Goal: Task Accomplishment & Management: Manage account settings

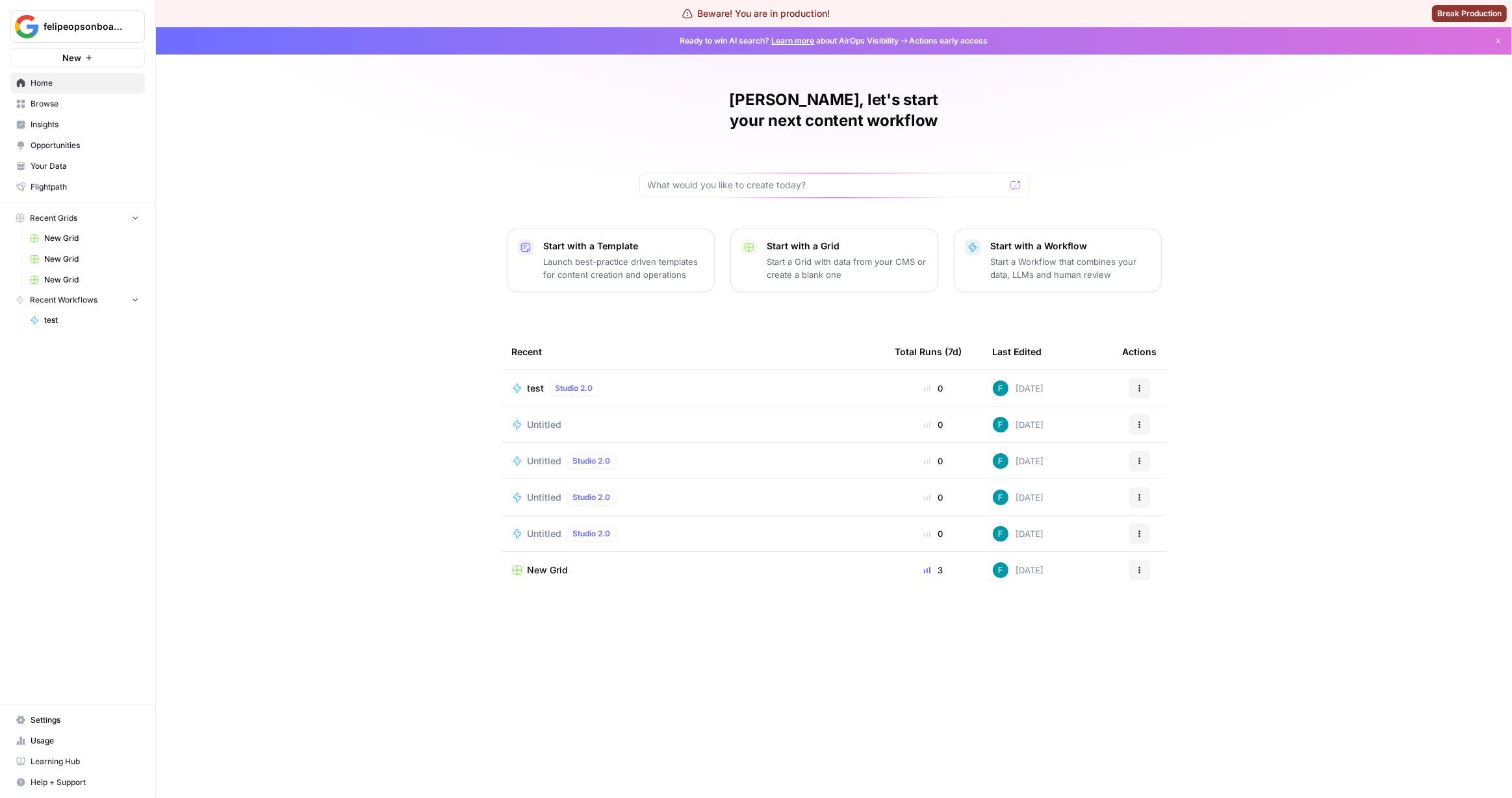
click at [101, 25] on span "felipeopsonboarding" at bounding box center [82, 27] width 79 height 13
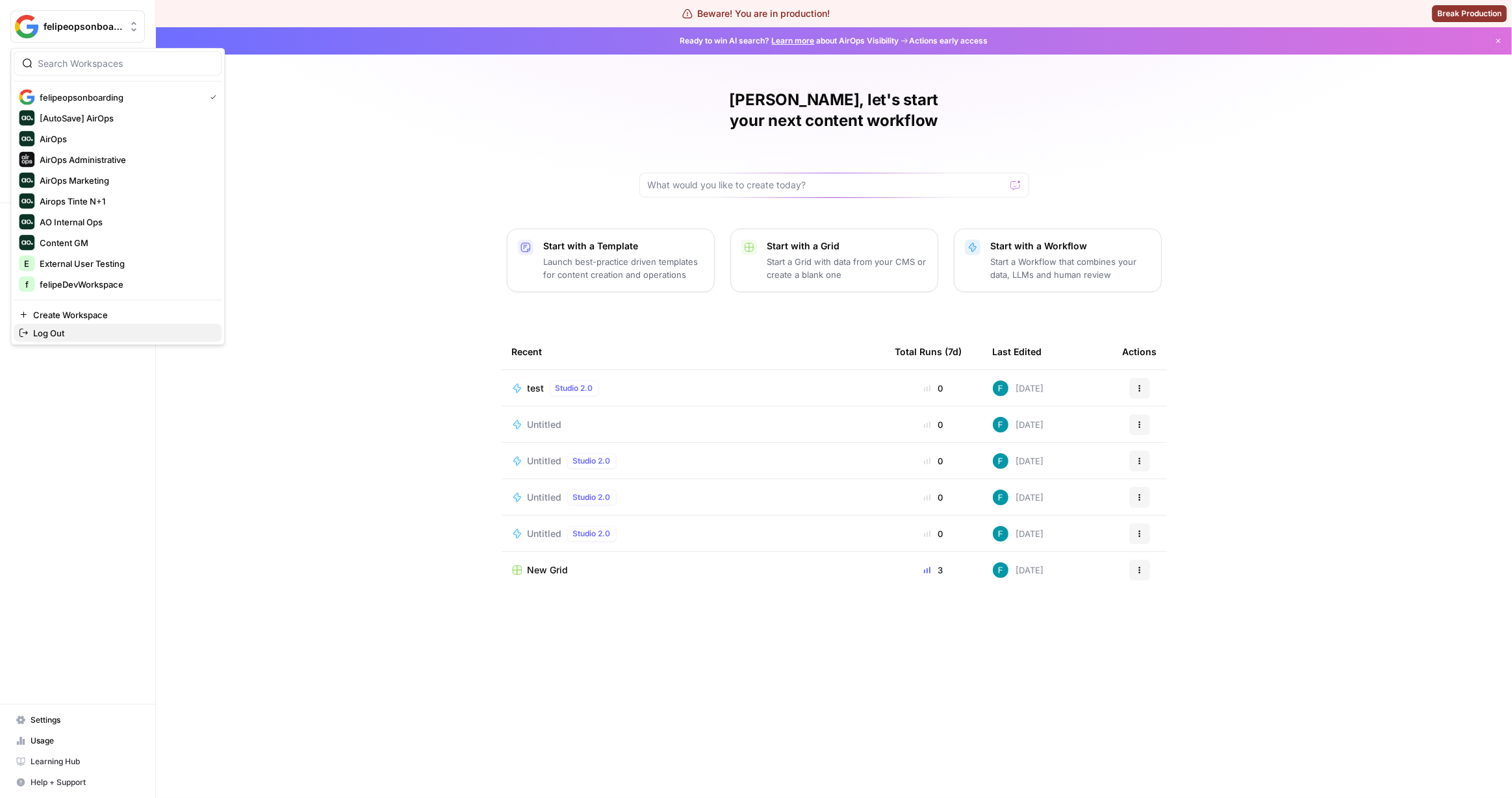
click at [89, 332] on div "Log Out" at bounding box center [117, 333] width 198 height 13
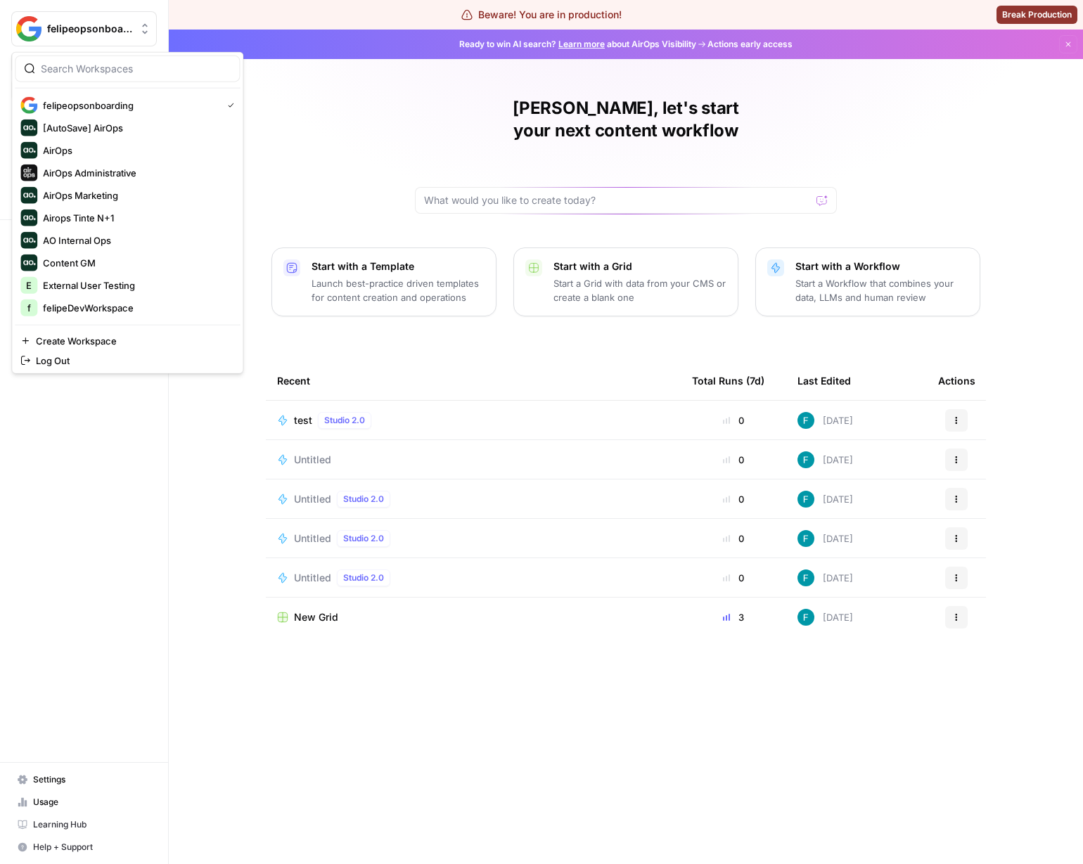
click at [117, 23] on span "felipeopsonboarding" at bounding box center [89, 29] width 85 height 14
click at [102, 354] on div "Log Out" at bounding box center [127, 361] width 214 height 14
